Goal: Find specific page/section: Find specific page/section

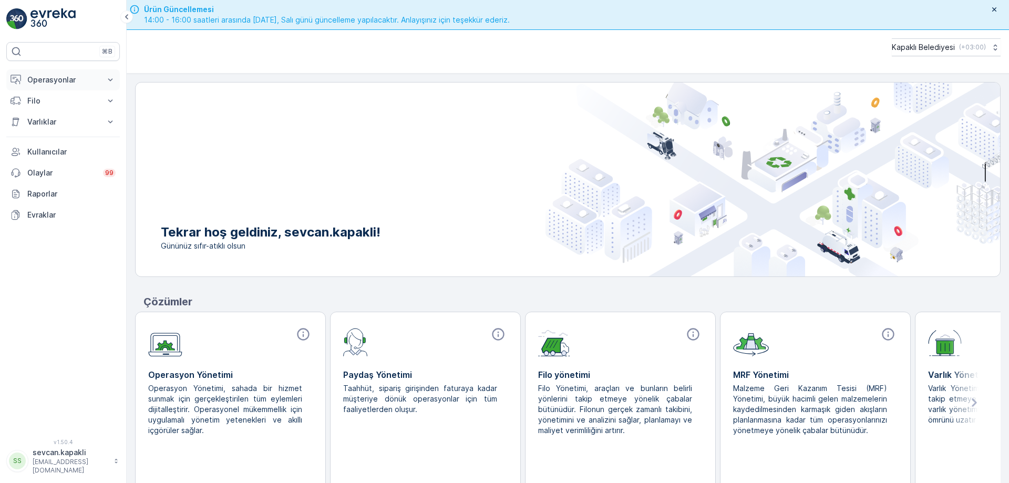
click at [68, 77] on p "Operasyonlar" at bounding box center [62, 80] width 71 height 11
click at [60, 113] on link "Planlama" at bounding box center [71, 112] width 97 height 15
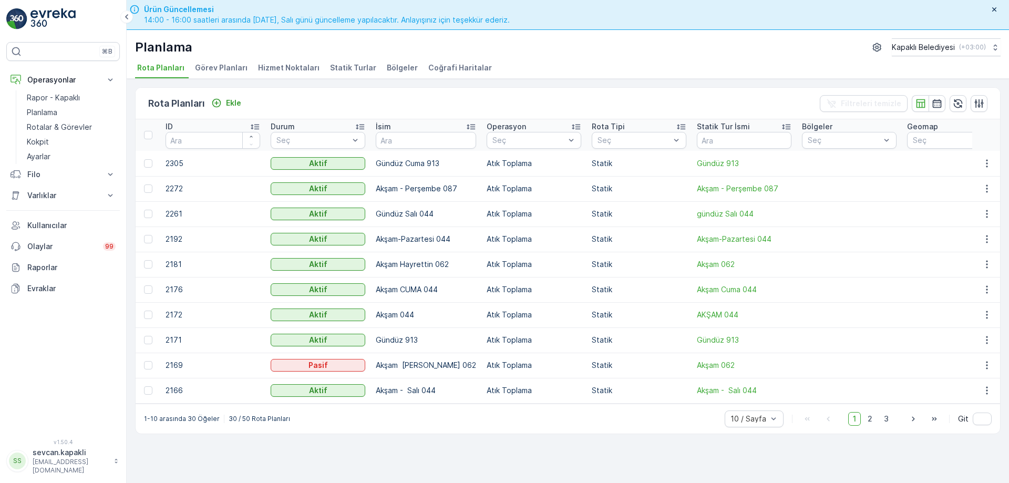
click at [280, 69] on span "Hizmet Noktaları" at bounding box center [288, 68] width 61 height 11
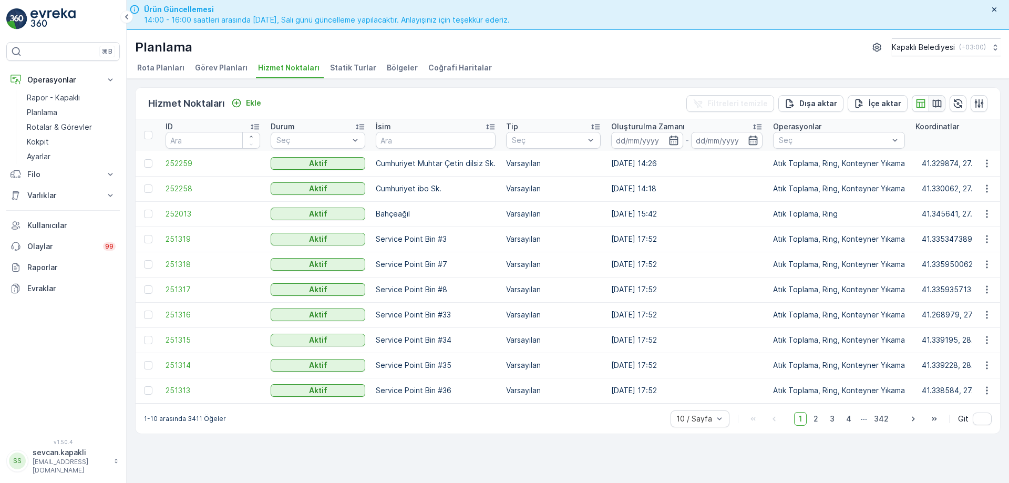
click at [937, 101] on icon "button" at bounding box center [937, 103] width 11 height 11
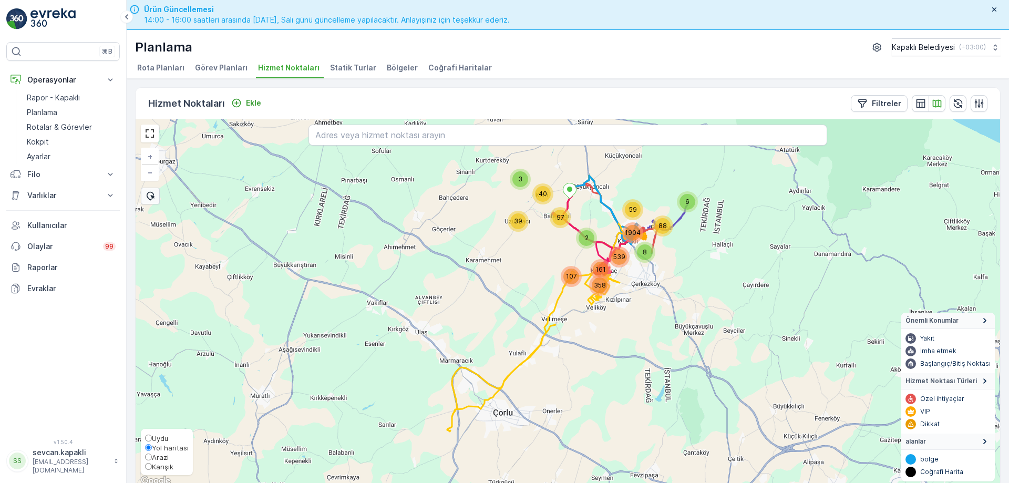
click at [152, 465] on span "Karışık" at bounding box center [163, 466] width 22 height 8
click at [152, 465] on input "Karışık" at bounding box center [148, 466] width 7 height 7
radio input "true"
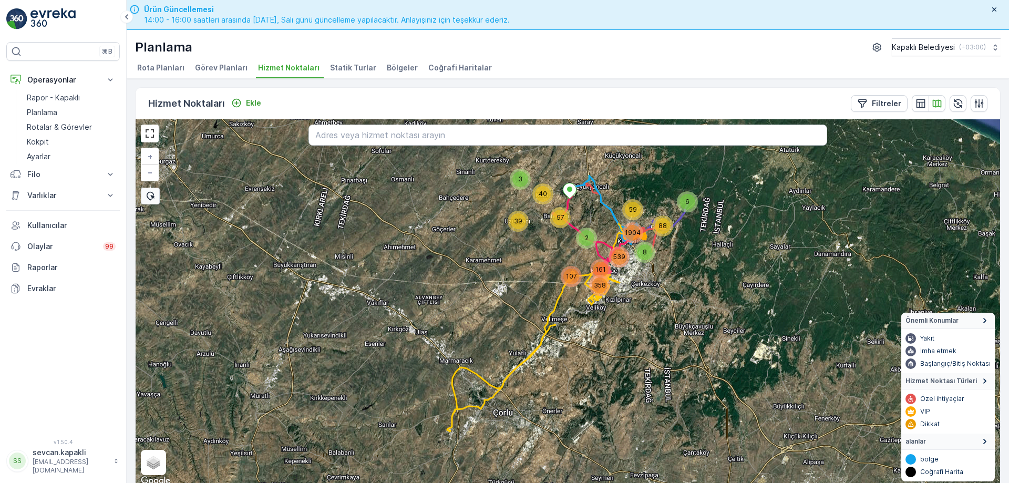
scroll to position [5, 0]
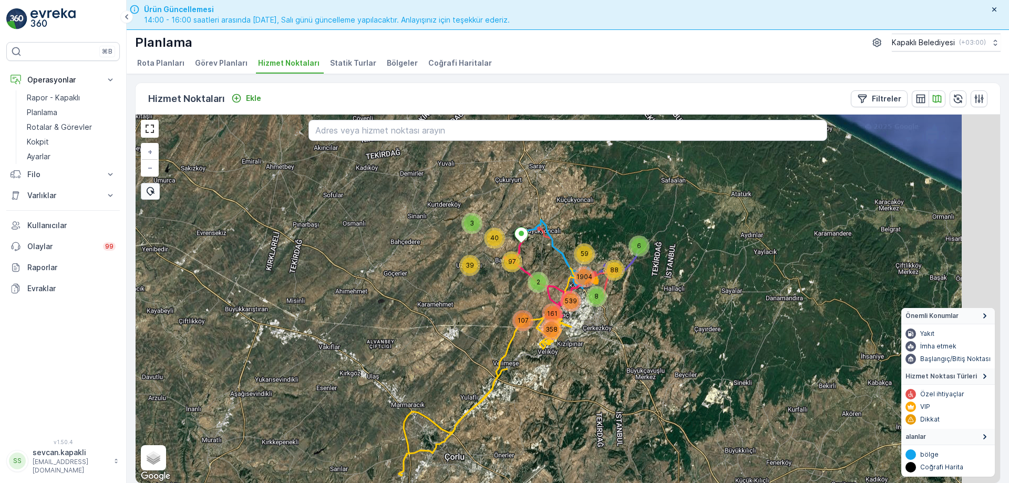
drag, startPoint x: 543, startPoint y: 240, endPoint x: 525, endPoint y: 319, distance: 81.3
click at [485, 289] on div "40 3 6 2 39 97 161 358 107 8 88 59 539 1904 + − Uydu Yol haritası Arazi Karışık…" at bounding box center [568, 299] width 864 height 368
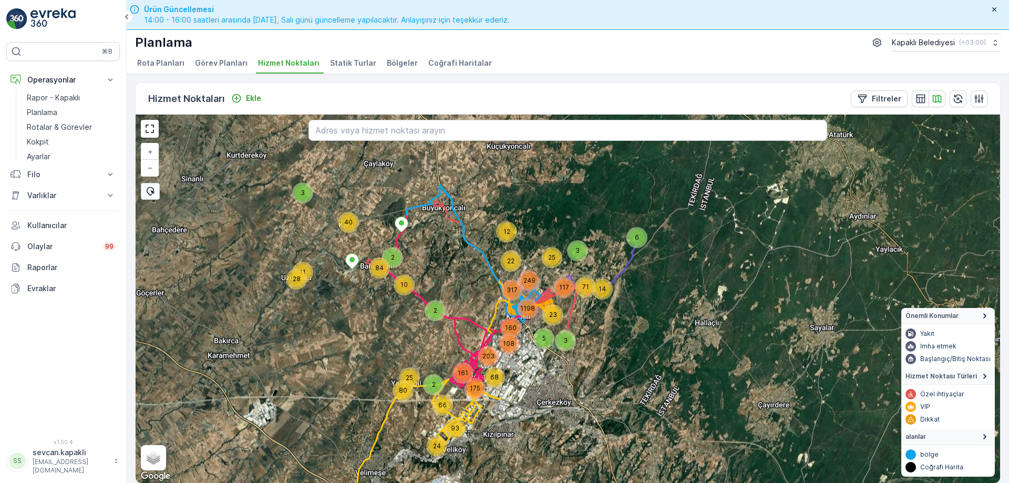
drag, startPoint x: 592, startPoint y: 244, endPoint x: 509, endPoint y: 294, distance: 96.4
click at [509, 294] on div "40 3 6 2 28 11 10 2 84 161 24 175 93 66 25 2 80 5 3 3 71 14 12 25 22 160 68 203…" at bounding box center [568, 299] width 864 height 368
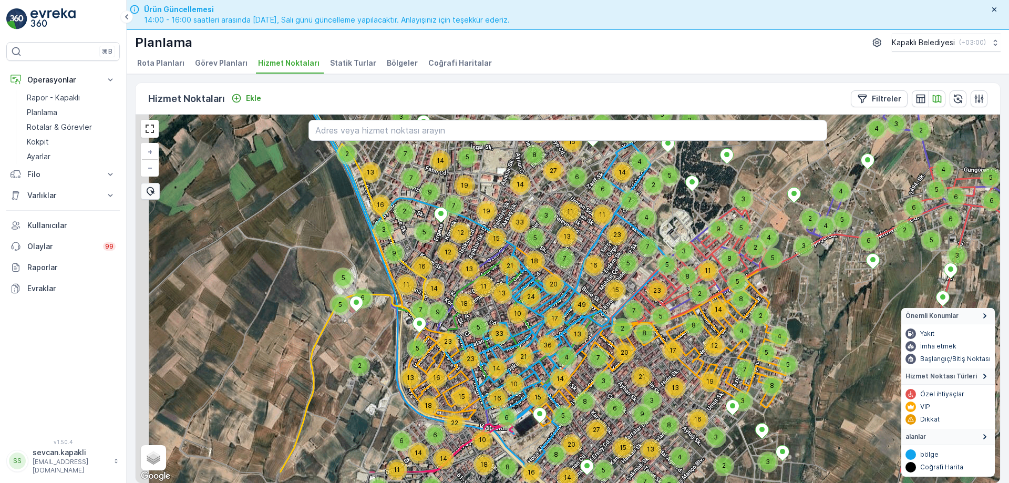
drag, startPoint x: 490, startPoint y: 340, endPoint x: 528, endPoint y: 285, distance: 66.9
click at [528, 286] on div "24" at bounding box center [530, 296] width 21 height 21
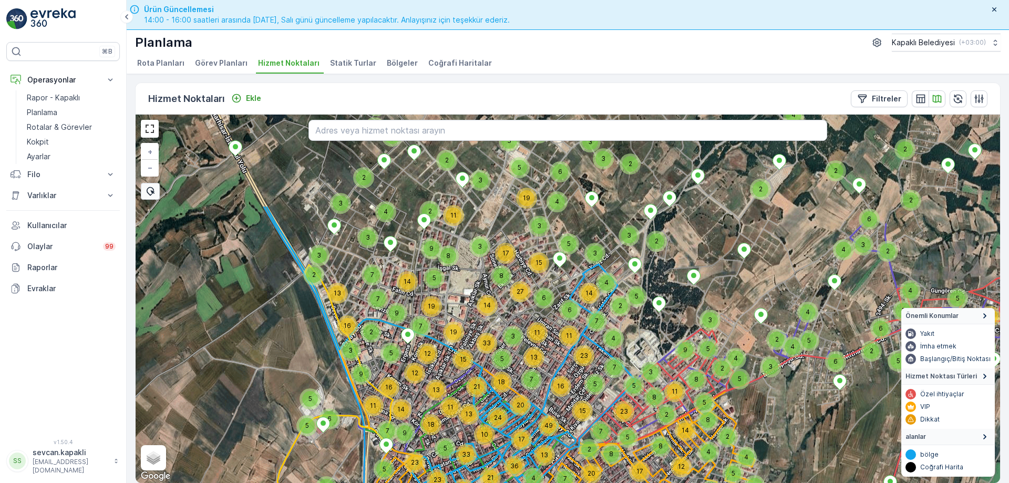
drag, startPoint x: 549, startPoint y: 198, endPoint x: 499, endPoint y: 297, distance: 110.7
click at [507, 330] on div "3" at bounding box center [512, 336] width 21 height 21
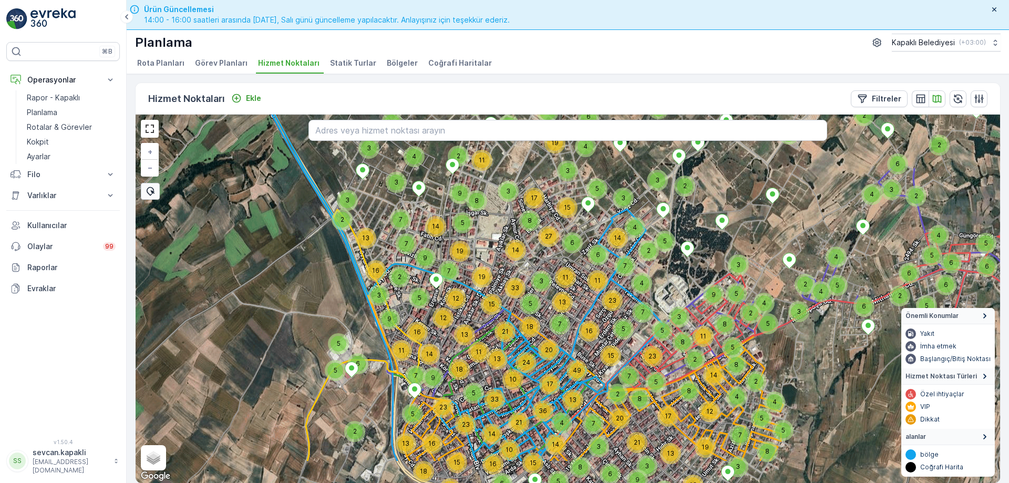
drag, startPoint x: 451, startPoint y: 400, endPoint x: 486, endPoint y: 325, distance: 82.5
click at [485, 328] on div "5 3 8 6 3 2 3 6 3 3 3 4 2 2 4 3 9 3 5 3 2 2 2 2 5 6 2 2 2 6 5 4 5 6 3 4 12 3 3 …" at bounding box center [568, 299] width 864 height 368
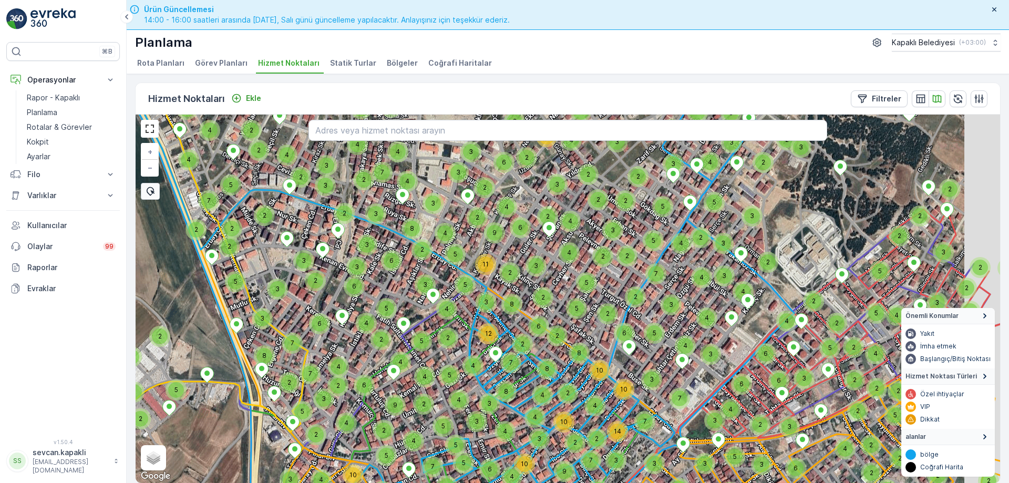
drag, startPoint x: 533, startPoint y: 250, endPoint x: 439, endPoint y: 273, distance: 96.9
click at [440, 273] on div "2 2 2 2 3 3 2 2 2 2 2 3 3 3 2 2 2 2 3 4 2 2 2 2 2 2 2 2 3 4 2 2 3 2 2 2 4 5 2 2…" at bounding box center [568, 299] width 864 height 368
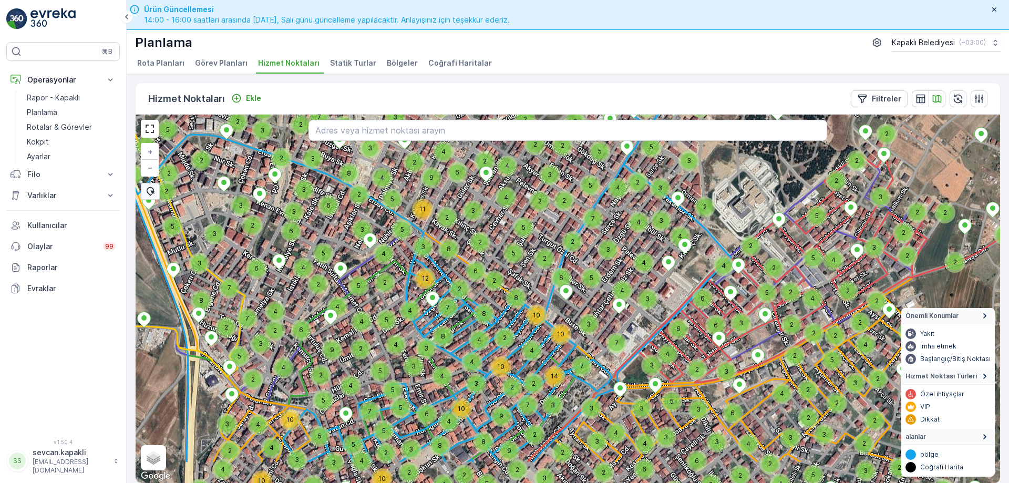
drag, startPoint x: 525, startPoint y: 350, endPoint x: 474, endPoint y: 289, distance: 79.5
click at [475, 290] on div "2 2 2 2 3 3 2 2 2 2 2 3 3 3 2 2 2 2 3 4 2 2 2 2 2 2 2 2 3 4 2 2 3 2 2 2 4 5 2 2…" at bounding box center [568, 299] width 864 height 368
